Goal: Navigation & Orientation: Find specific page/section

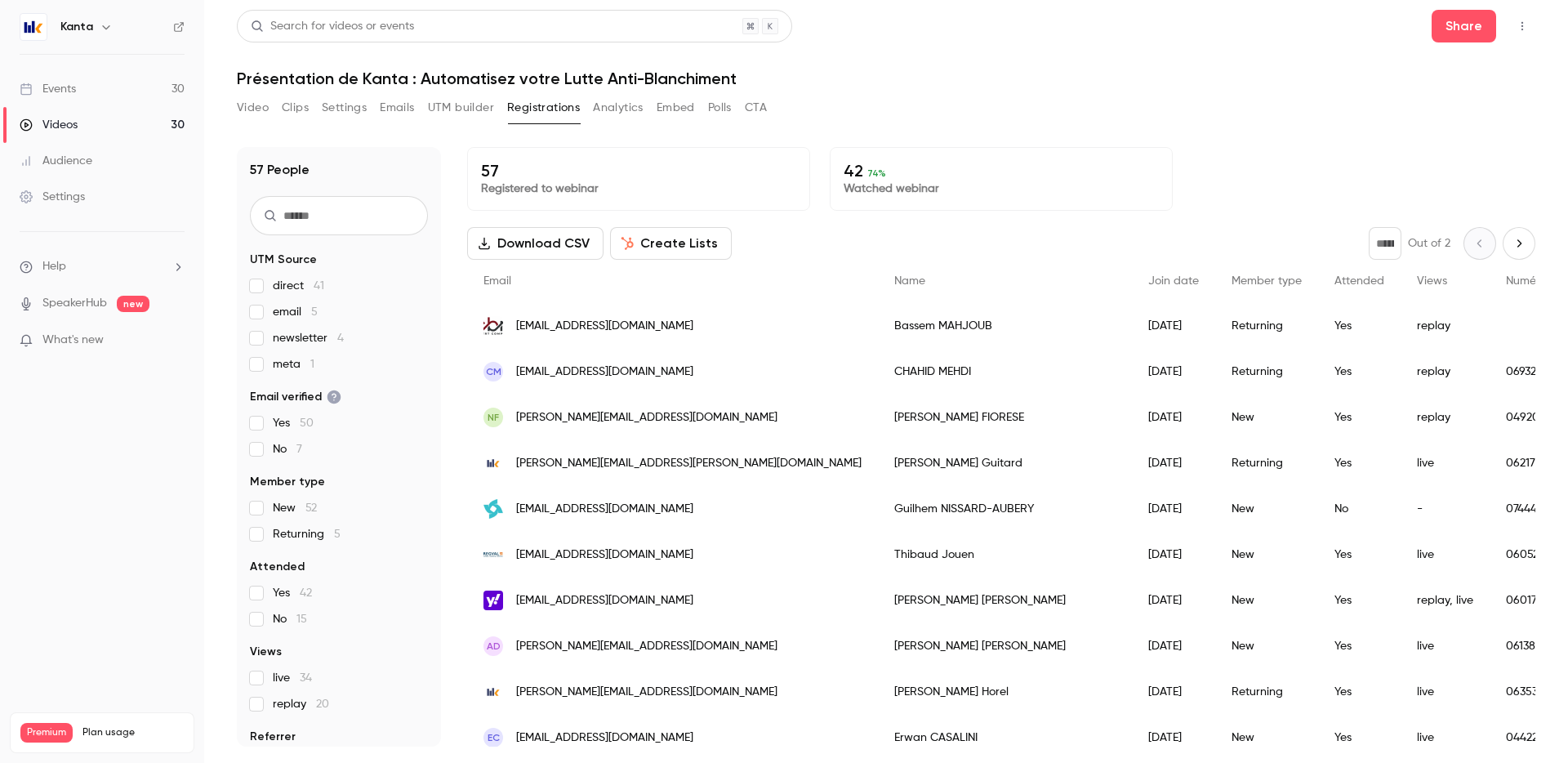
click at [168, 94] on link "Events 30" at bounding box center [102, 89] width 204 height 36
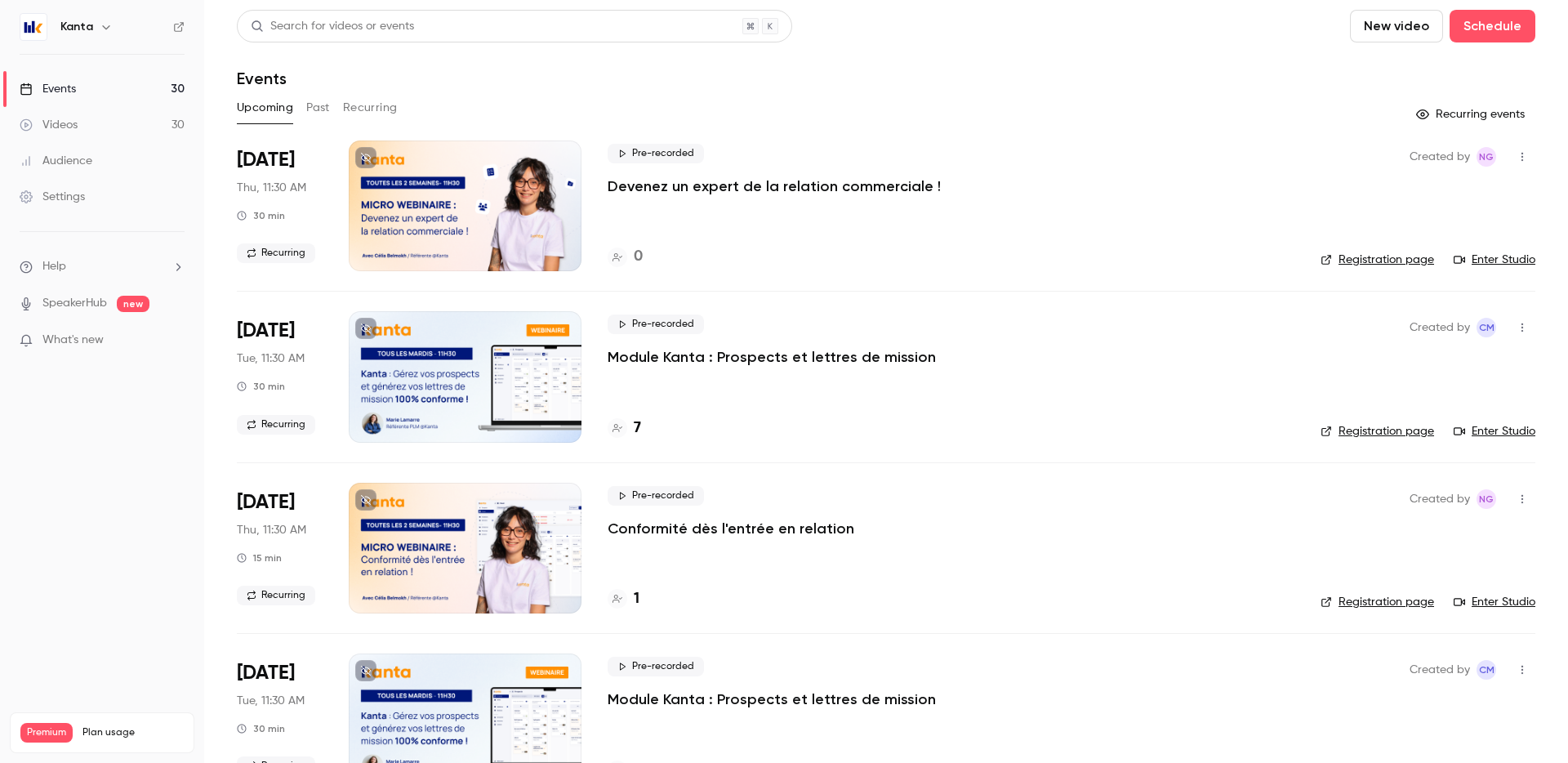
click at [378, 106] on button "Recurring" at bounding box center [370, 107] width 54 height 26
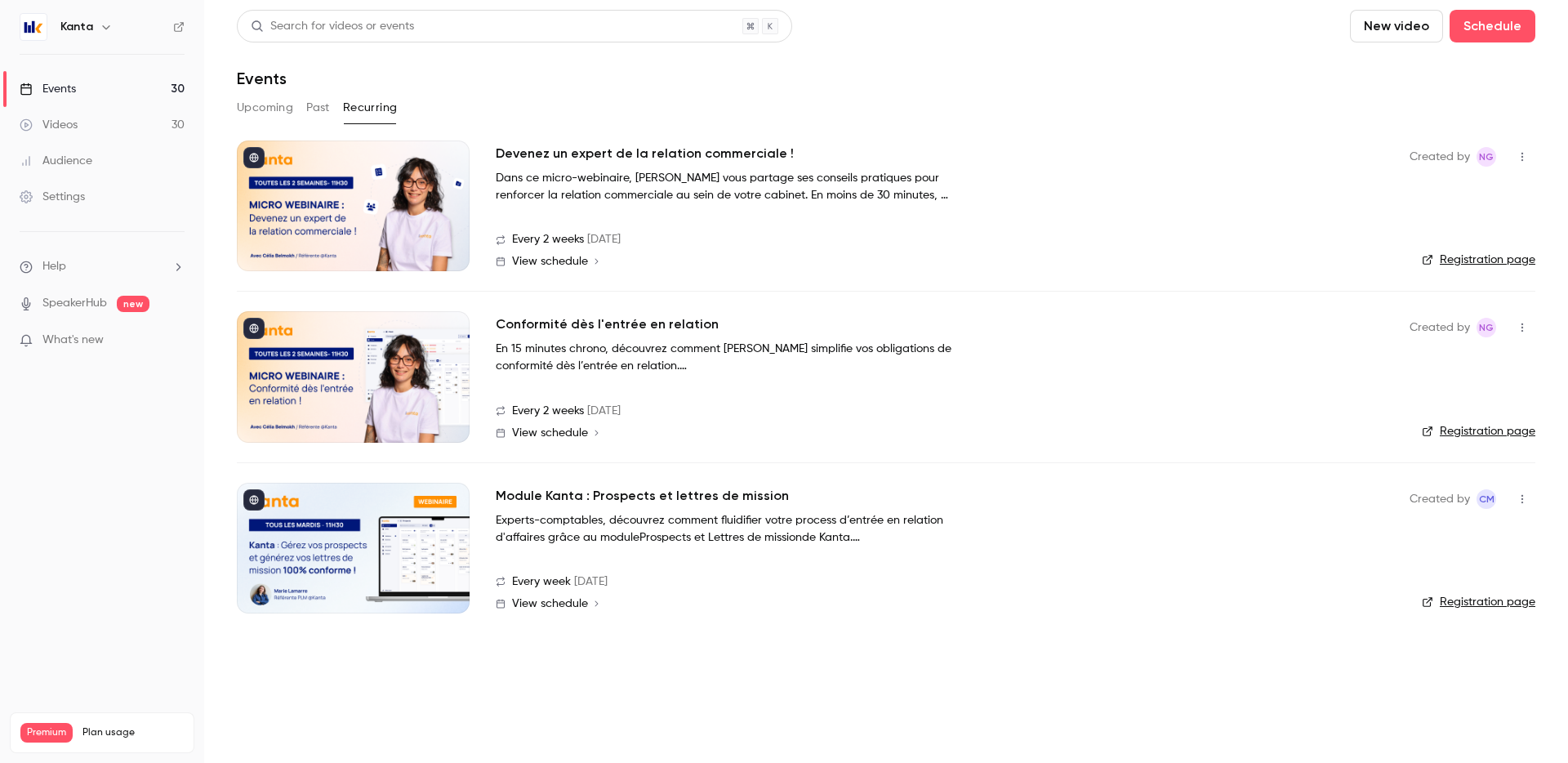
click at [365, 541] on div at bounding box center [353, 548] width 233 height 131
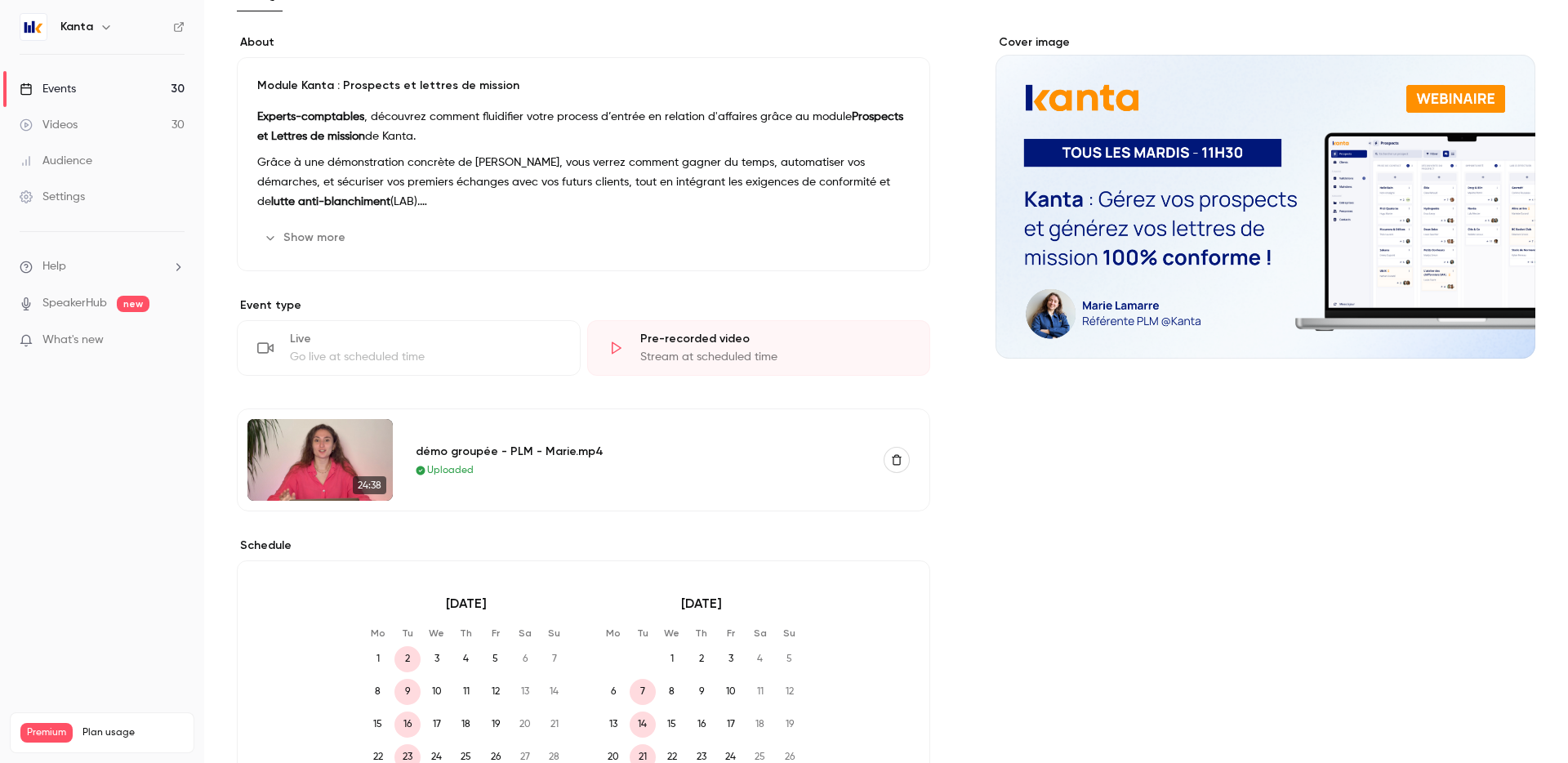
scroll to position [119, 0]
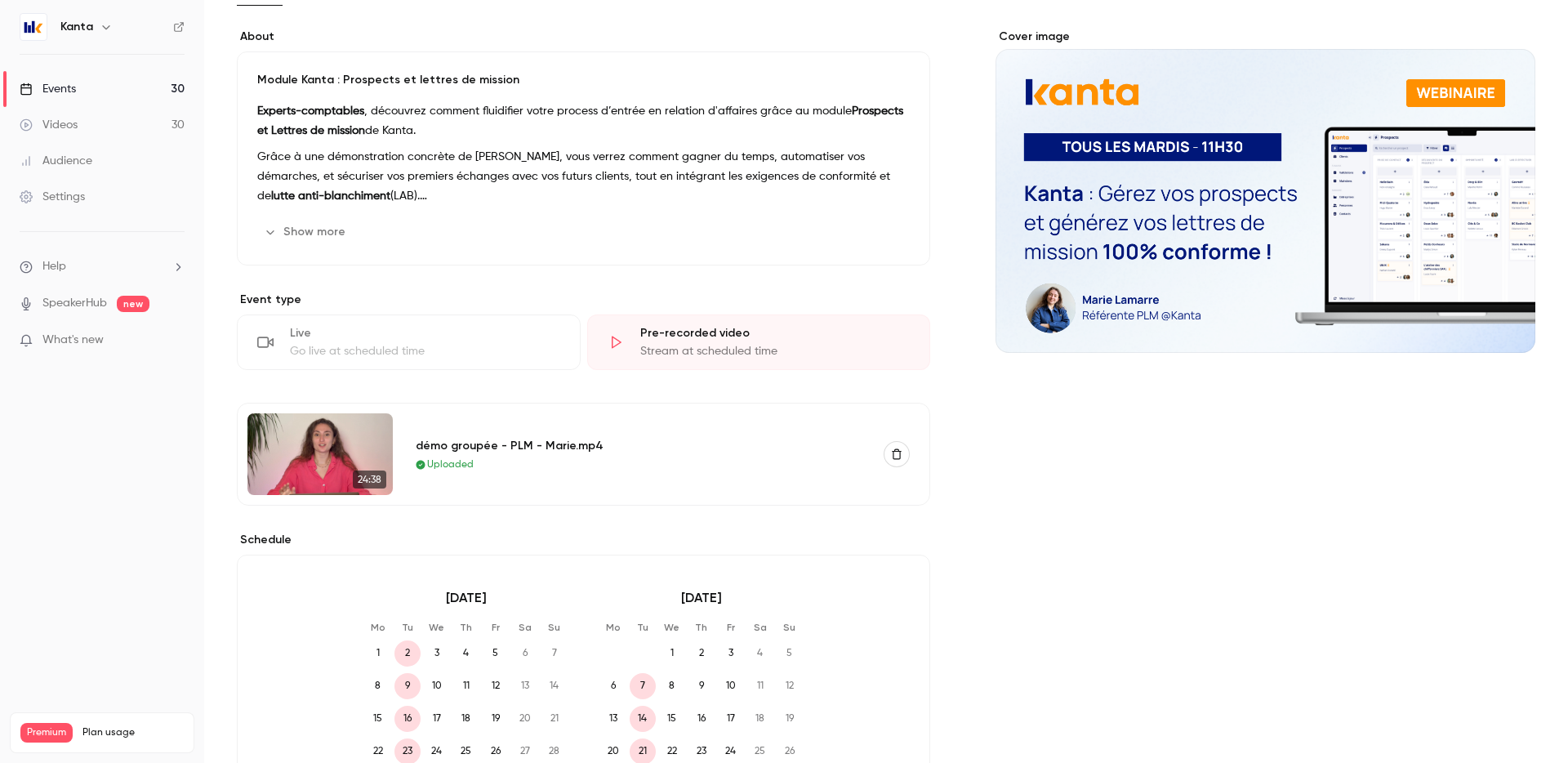
click at [892, 455] on icon "button" at bounding box center [897, 454] width 12 height 12
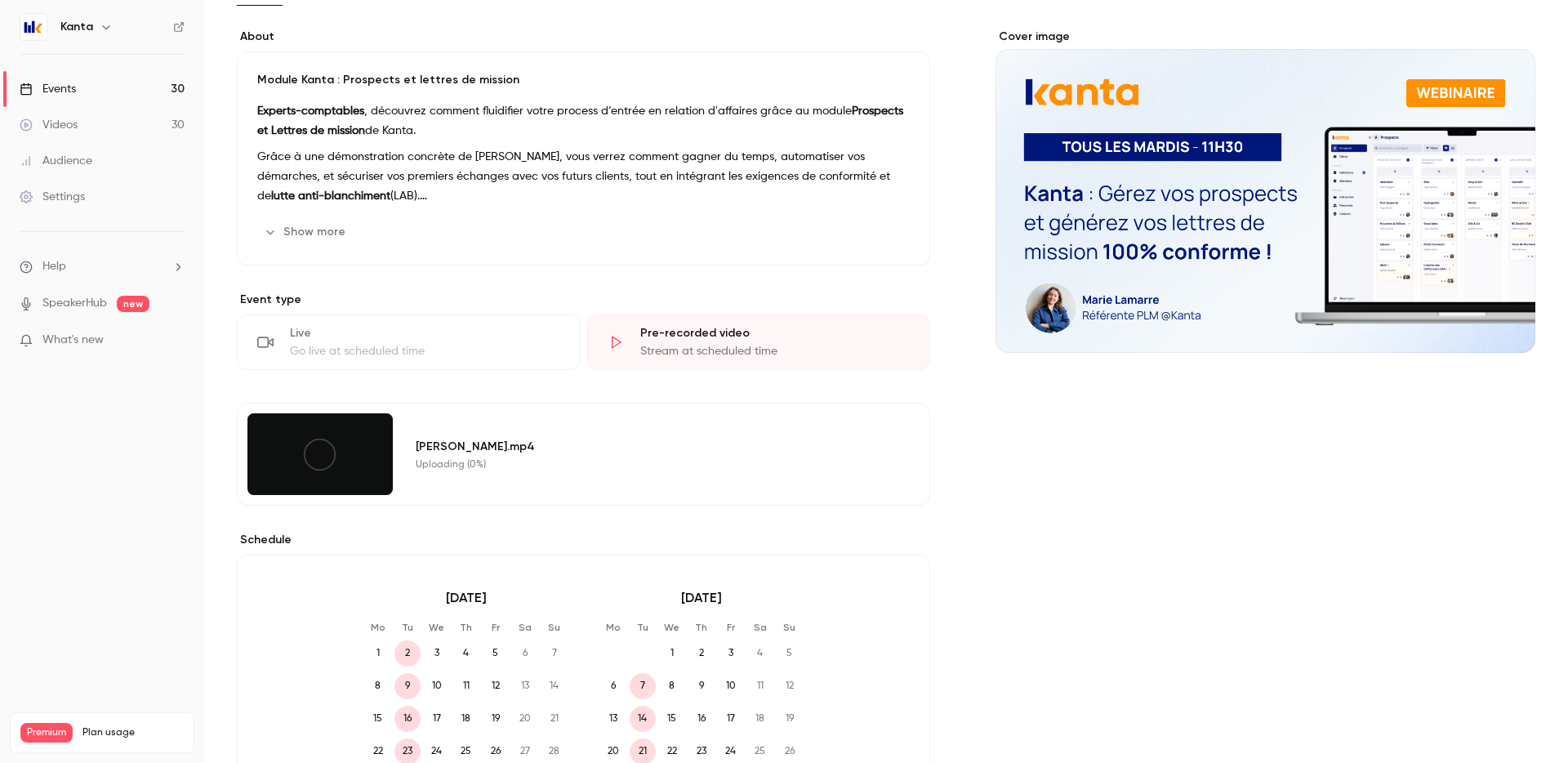
click at [947, 517] on div "About Module Kanta : Prospects et lettres de mission Experts-comptables , décou…" at bounding box center [886, 561] width 1299 height 1065
click at [304, 438] on icon at bounding box center [319, 454] width 37 height 37
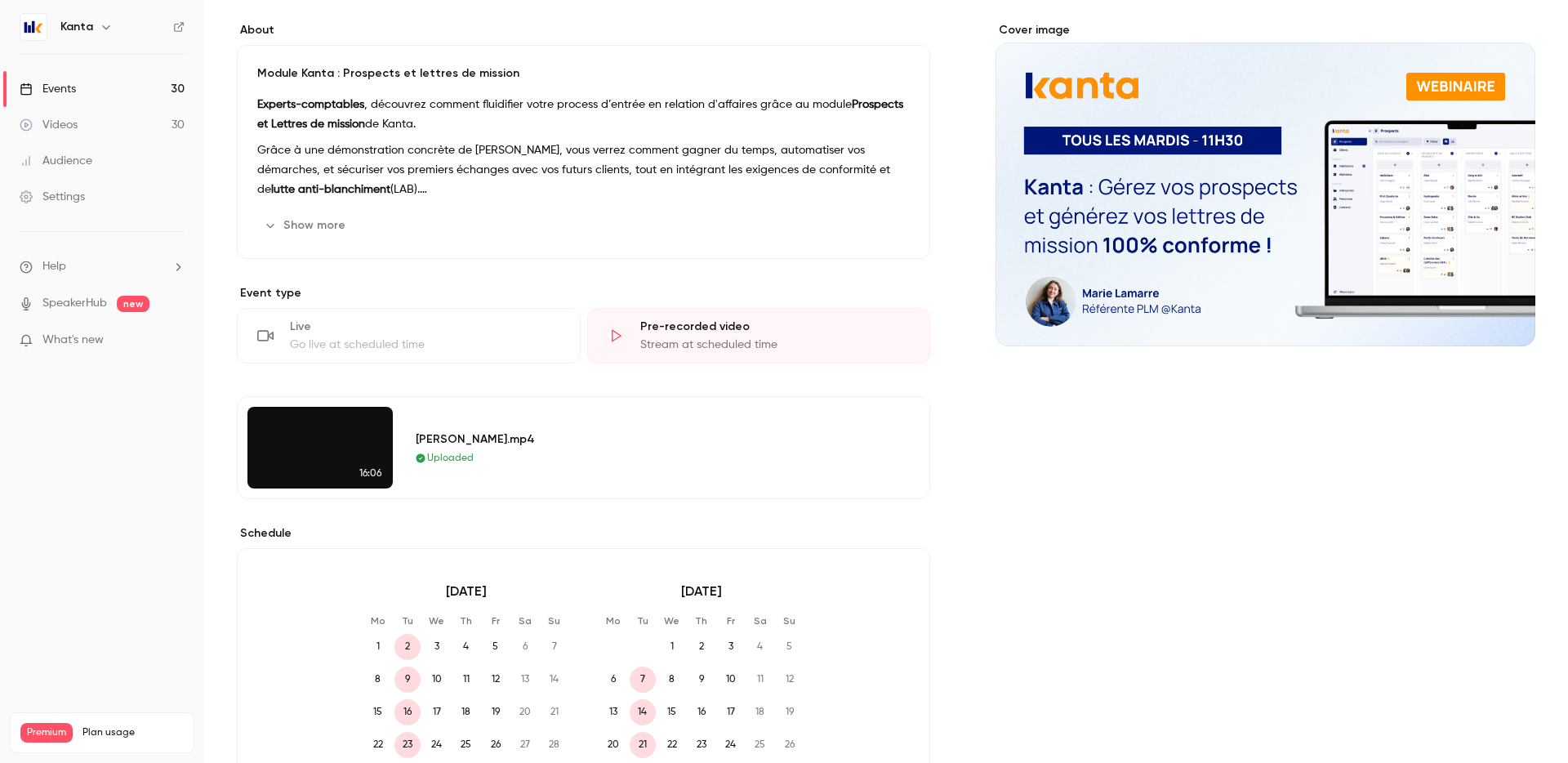
scroll to position [0, 0]
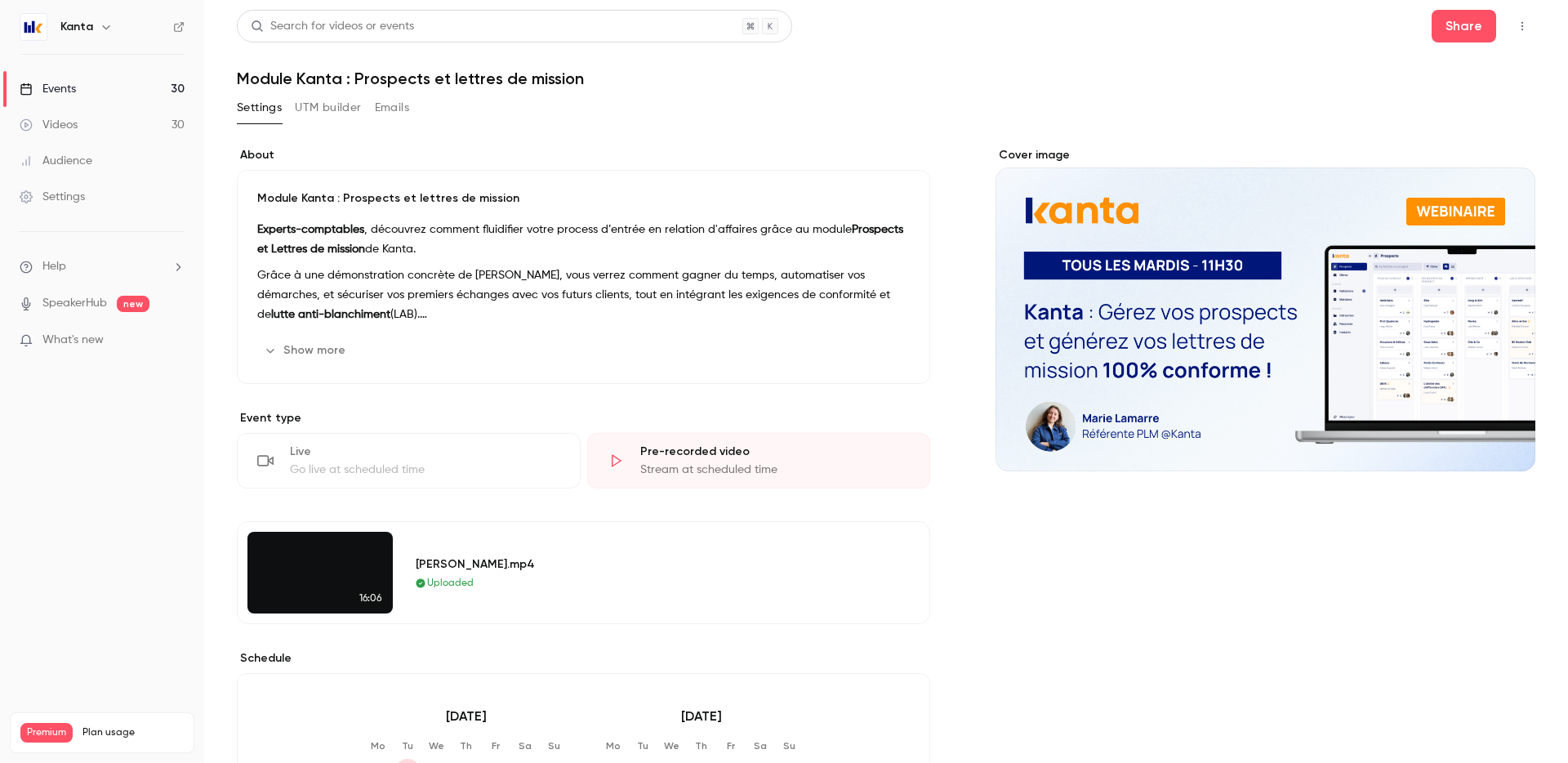
click at [144, 89] on link "Events 30" at bounding box center [102, 89] width 204 height 36
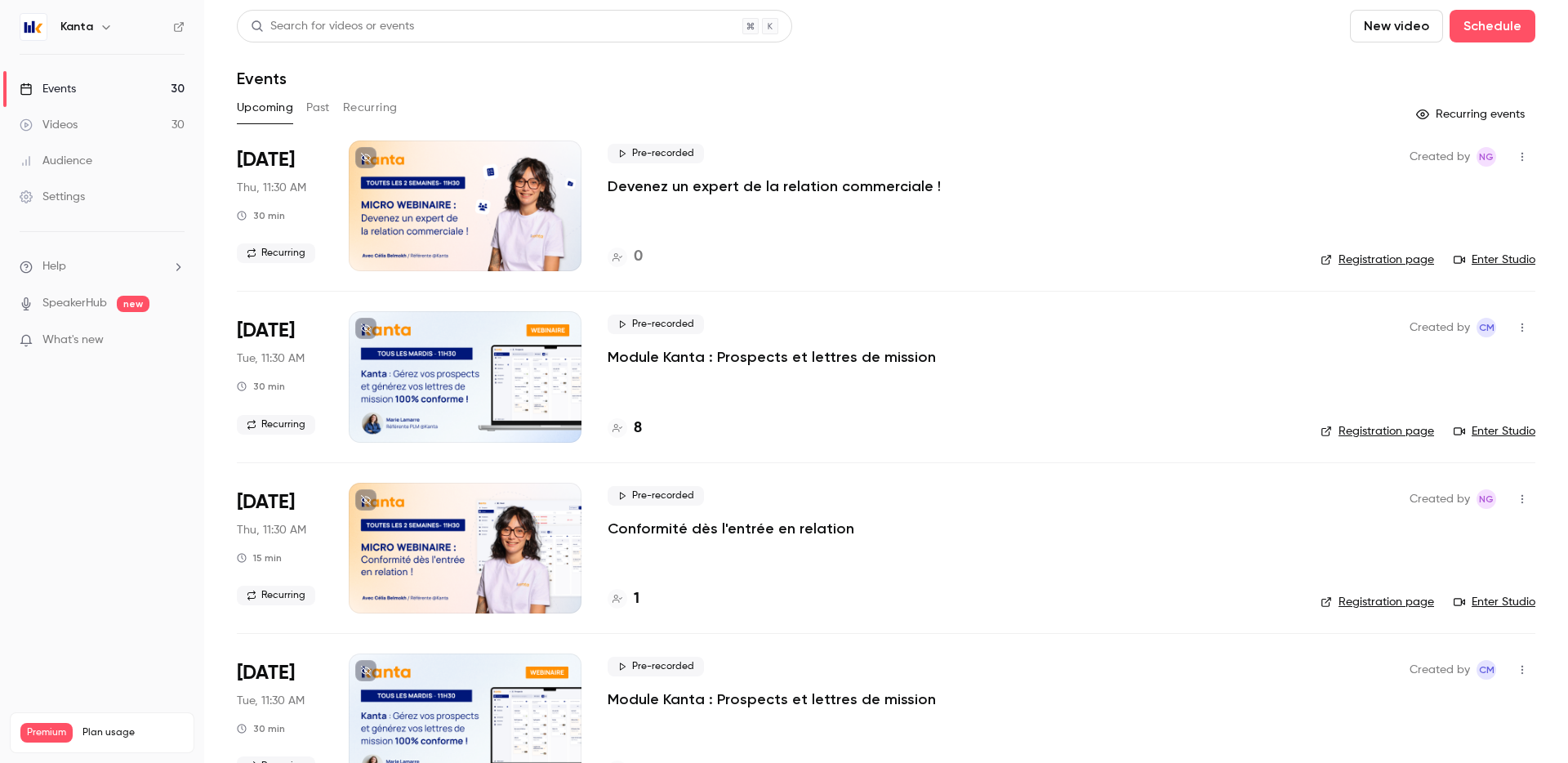
click at [644, 428] on div "8" at bounding box center [951, 428] width 687 height 22
click at [637, 426] on h4 "8" at bounding box center [637, 428] width 8 height 22
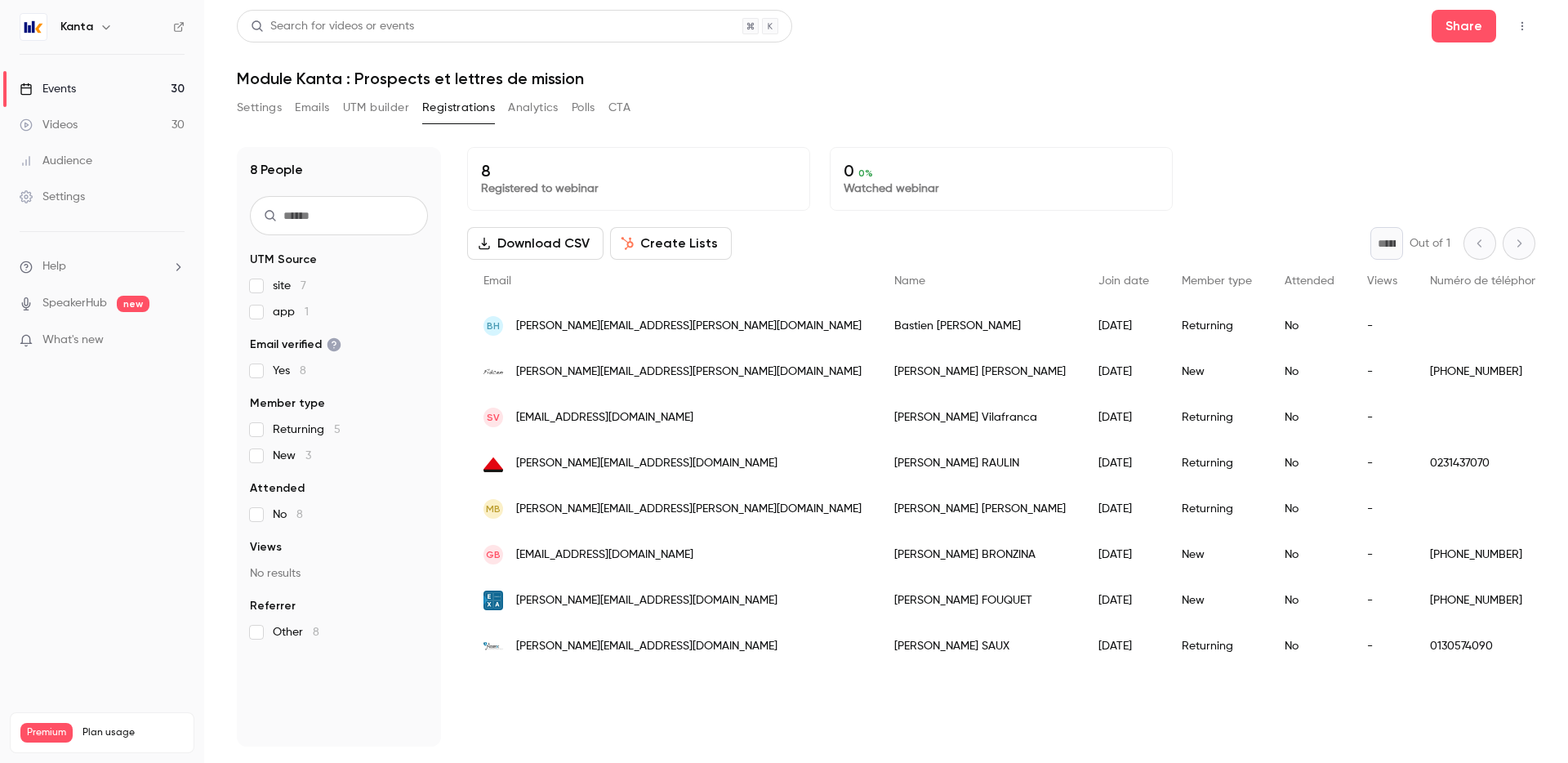
click at [132, 93] on link "Events 30" at bounding box center [102, 89] width 204 height 36
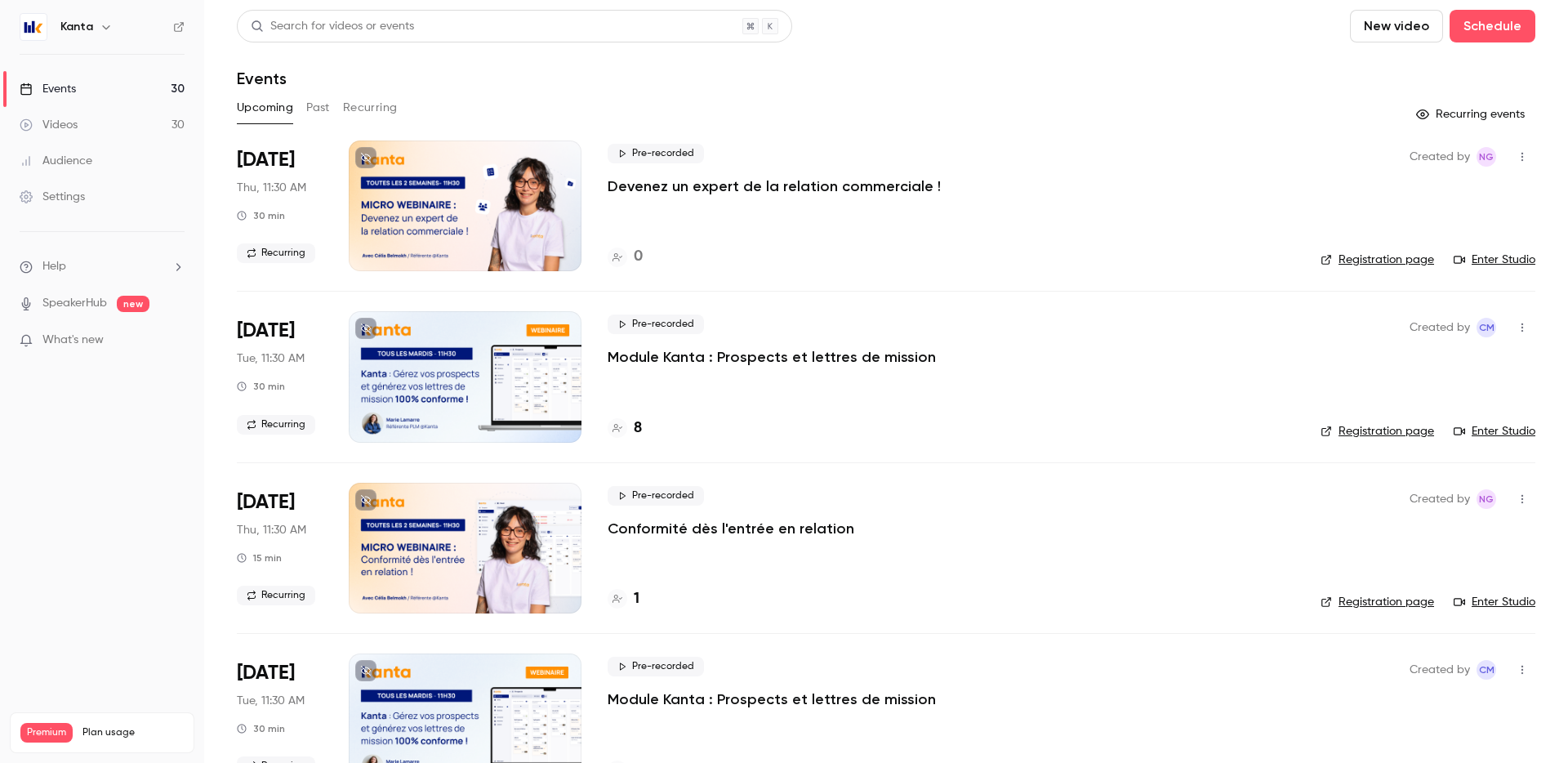
click at [569, 81] on div "Events" at bounding box center [886, 78] width 1299 height 20
